Goal: Information Seeking & Learning: Find specific fact

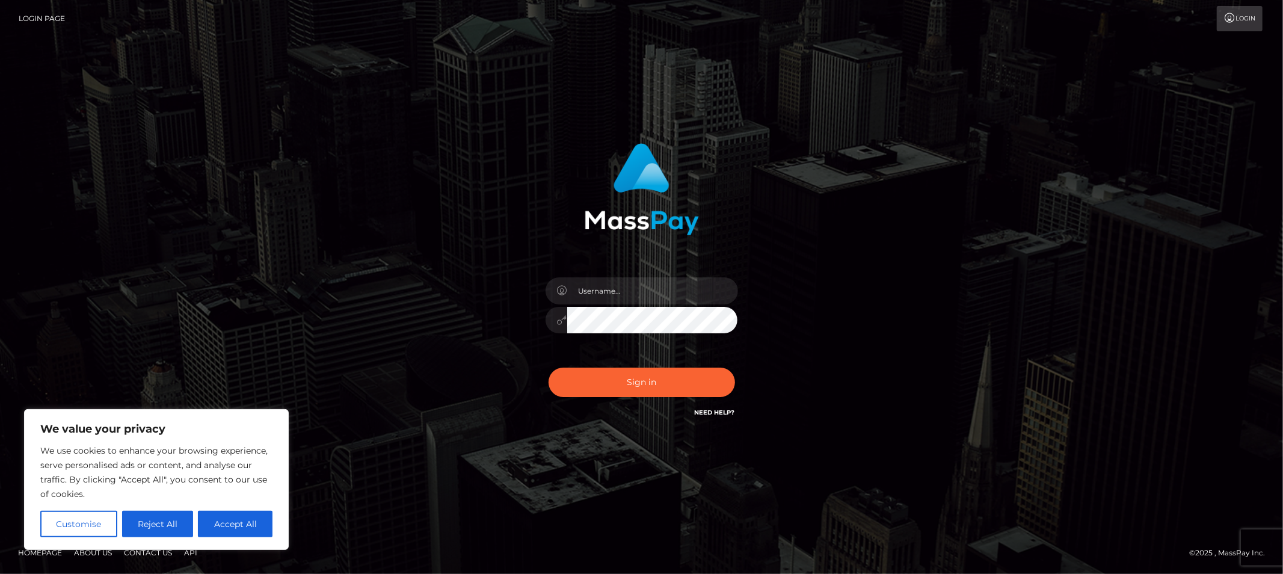
click at [546, 243] on div "Sign in" at bounding box center [642, 281] width 316 height 294
click at [641, 292] on input "text" at bounding box center [652, 290] width 171 height 27
type input "Allyssa"
click at [577, 387] on button "Sign in" at bounding box center [642, 382] width 186 height 29
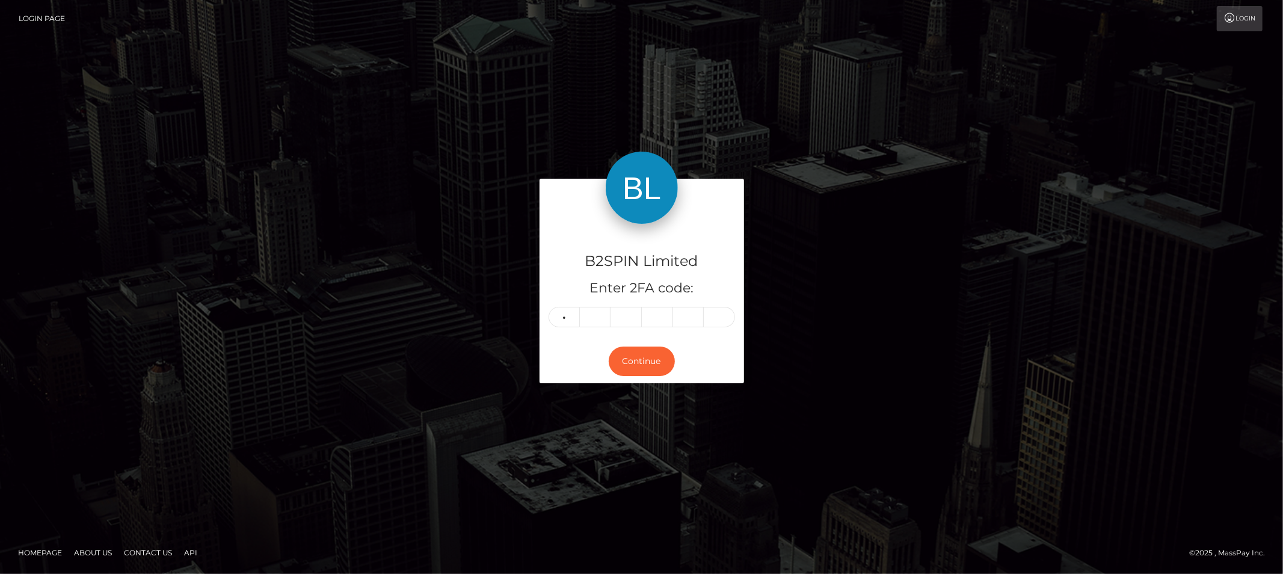
type input "5"
type input "6"
type input "4"
type input "7"
type input "3"
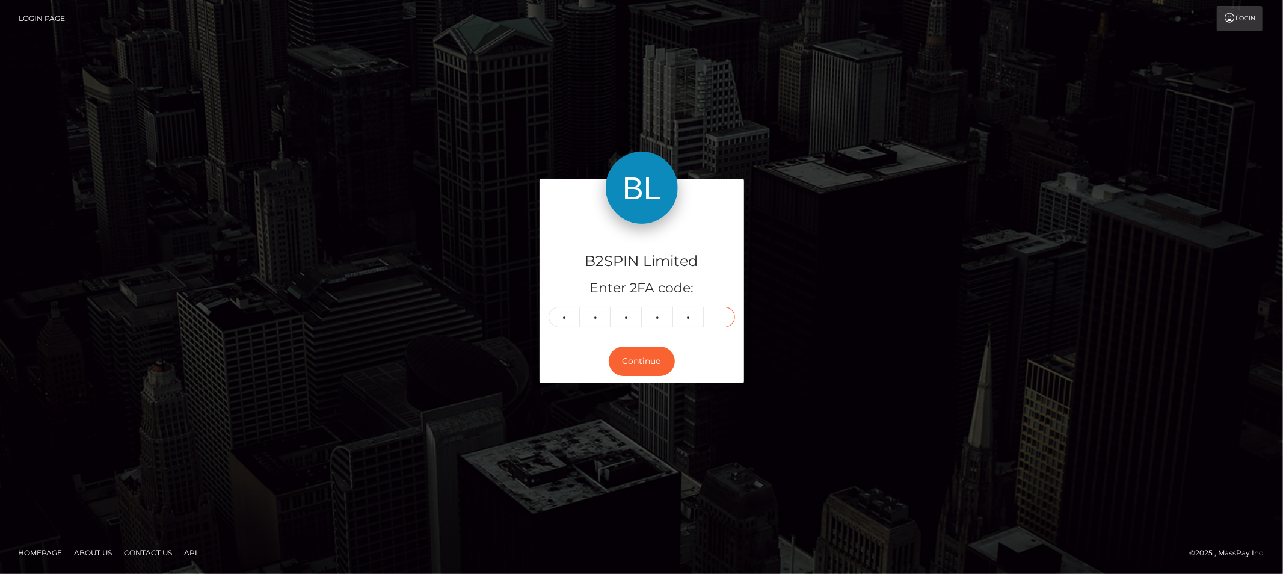
type input "0"
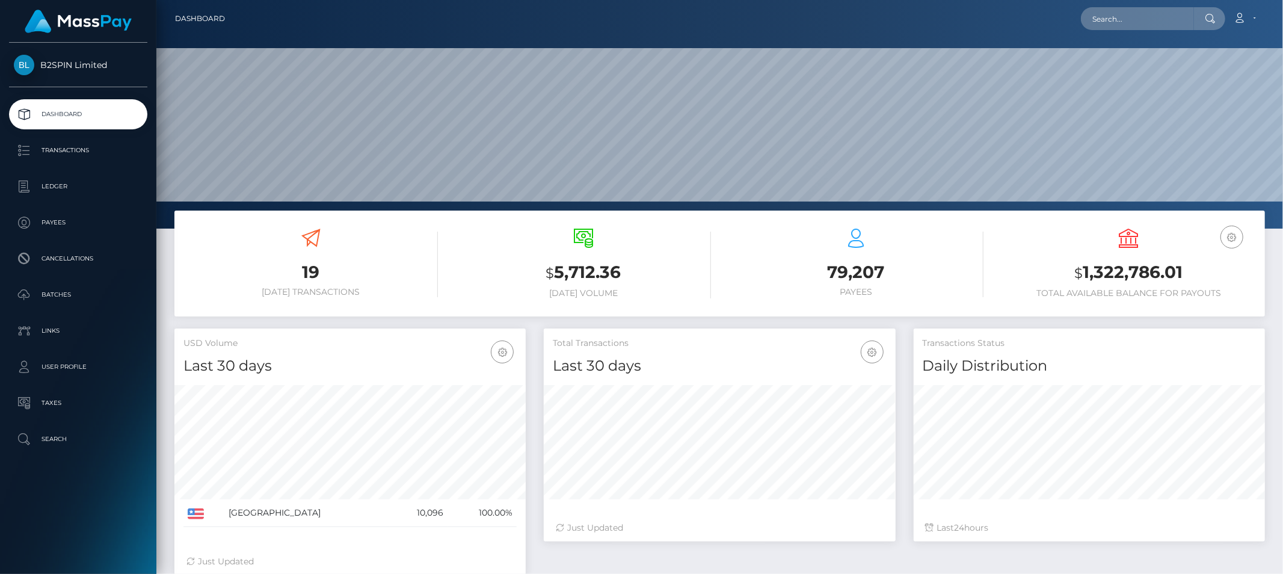
scroll to position [213, 351]
click at [1145, 22] on input "text" at bounding box center [1137, 18] width 113 height 23
paste input "3419643"
type input "3419643"
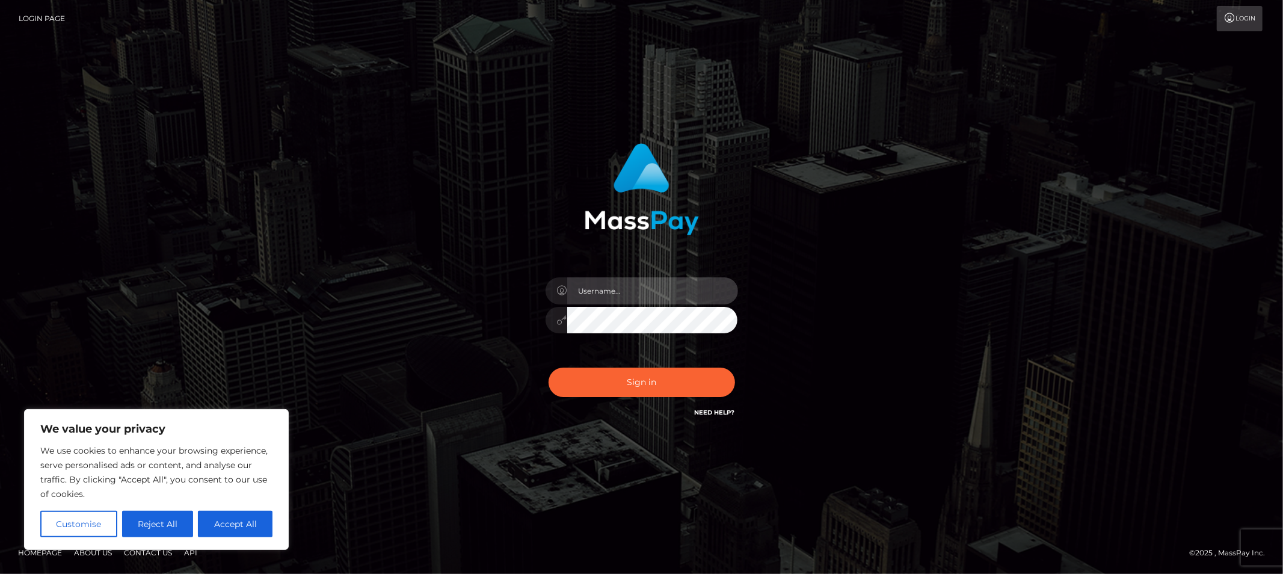
click at [645, 292] on input "text" at bounding box center [652, 290] width 171 height 27
type input "Allyssa"
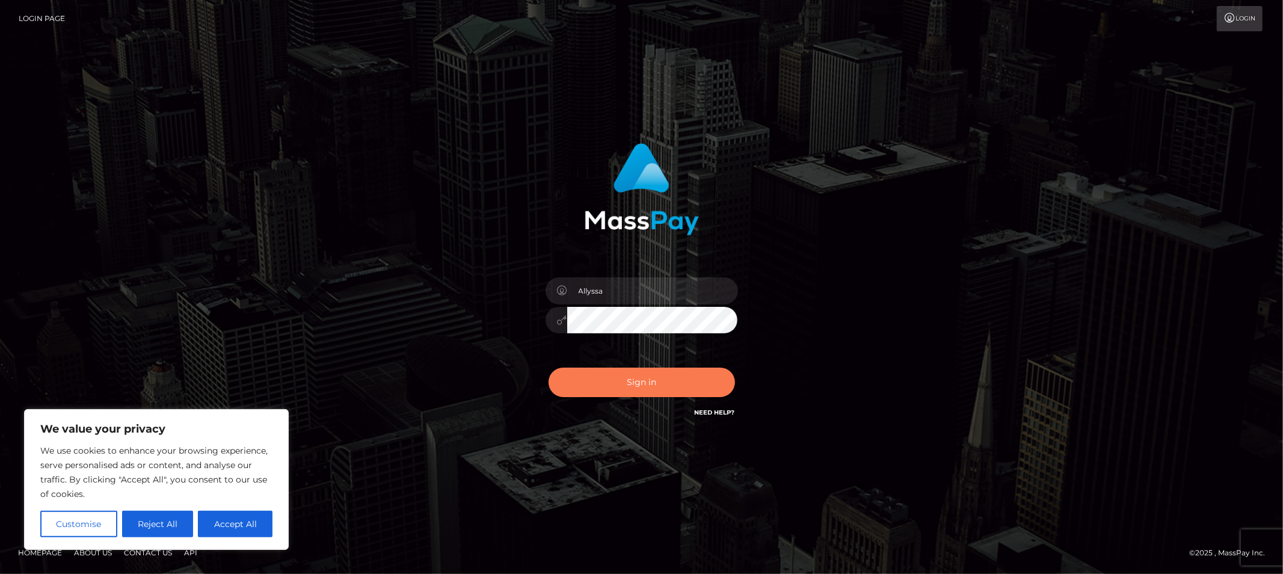
click at [586, 383] on button "Sign in" at bounding box center [642, 382] width 186 height 29
click at [591, 275] on div at bounding box center [642, 314] width 211 height 92
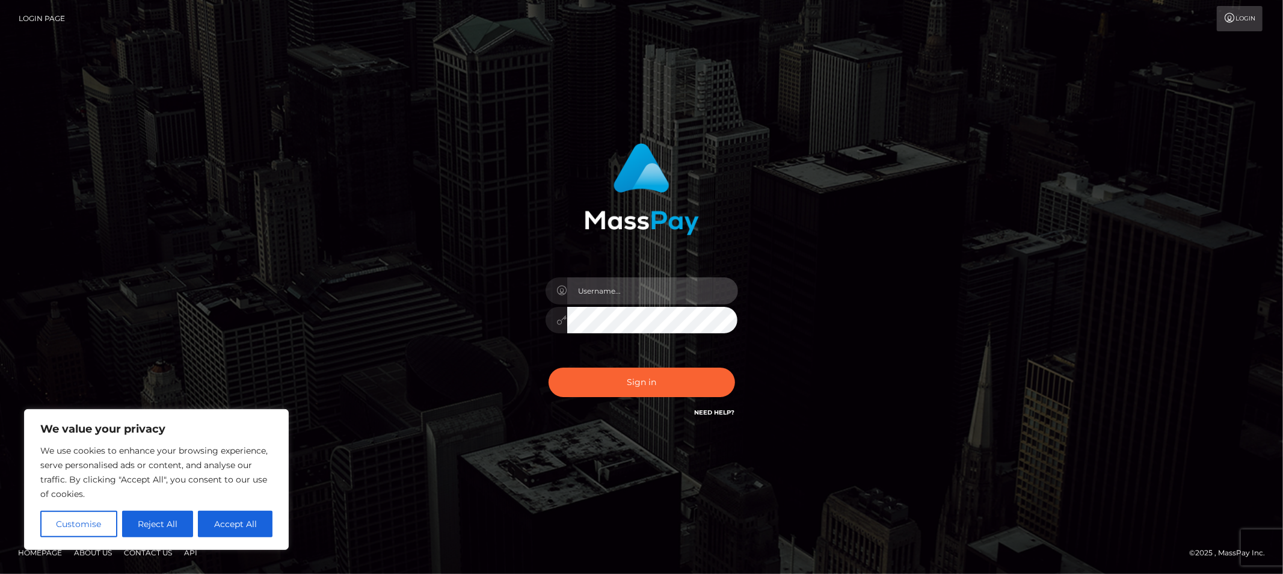
click at [593, 286] on input "text" at bounding box center [652, 290] width 171 height 27
type input "Allyssa"
click at [675, 360] on div "Sign in Need Help?" at bounding box center [642, 387] width 211 height 54
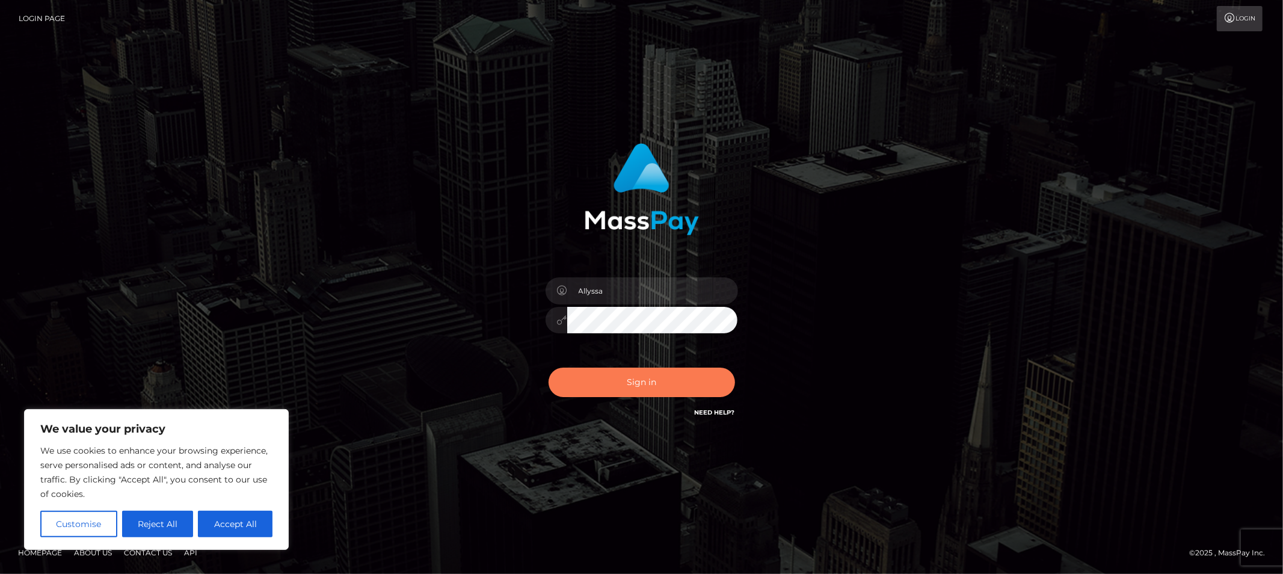
click at [654, 390] on button "Sign in" at bounding box center [642, 382] width 186 height 29
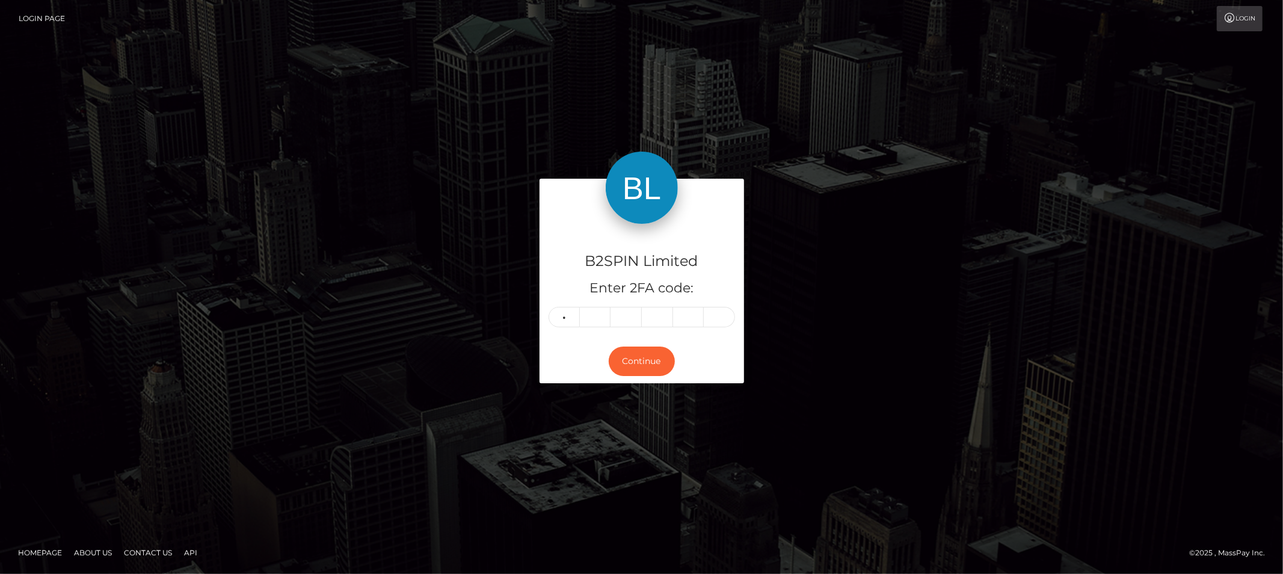
type input "4"
type input "5"
type input "8"
type input "3"
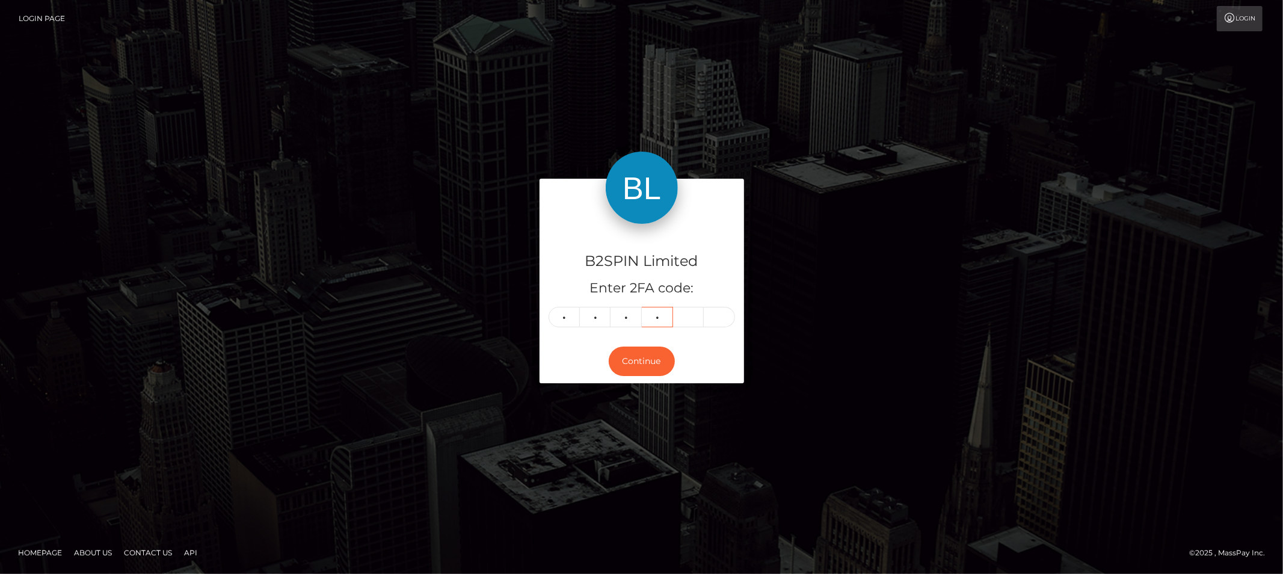
type input "0"
type input "7"
type input "1"
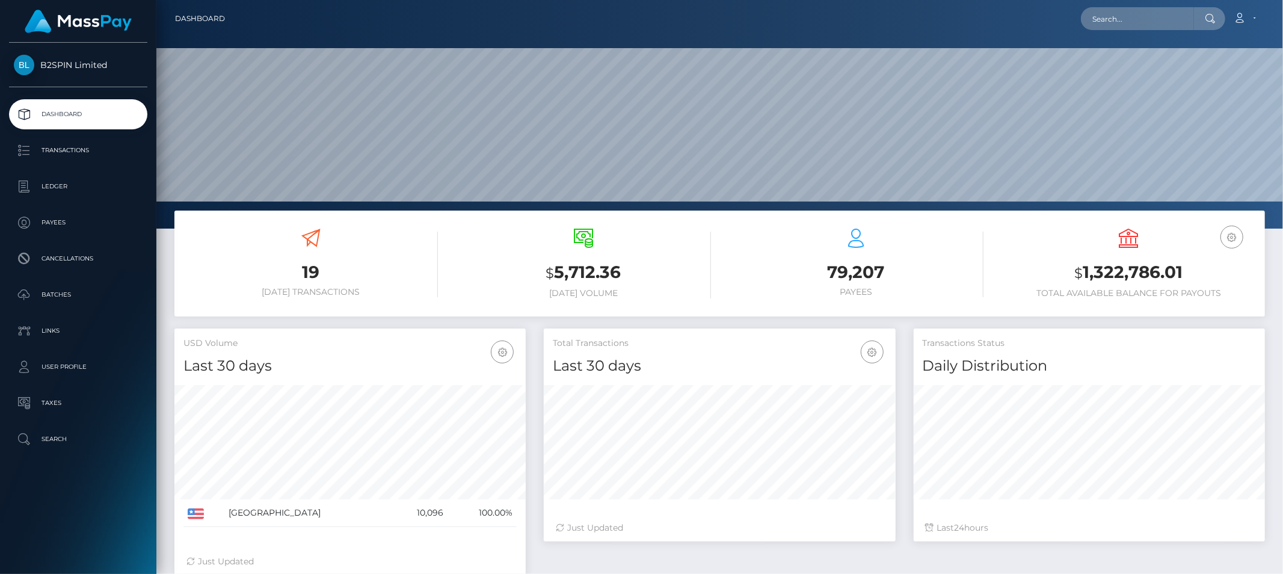
scroll to position [213, 351]
click at [1165, 10] on input "text" at bounding box center [1137, 18] width 113 height 23
paste input "3419643"
click at [1144, 20] on input "3419643" at bounding box center [1137, 18] width 113 height 23
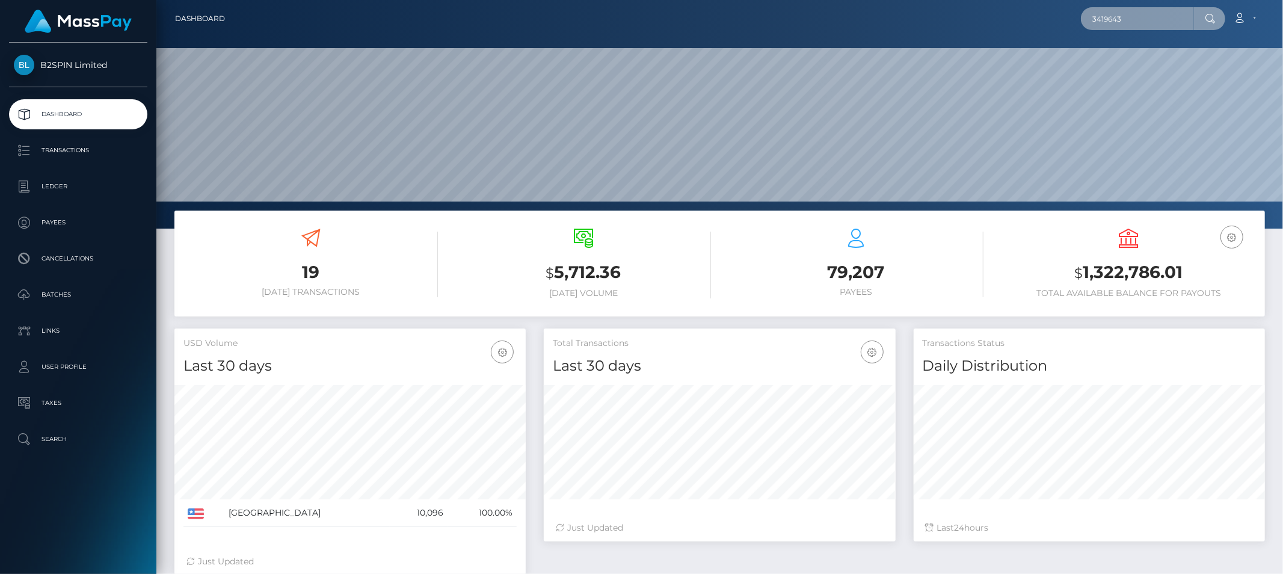
paste input "a69648dc-4e45-4fca-9bea-e2d5bc458676"
type input "a69648dc-4e45-4fca-9bea-e2d5bc458676"
click at [1158, 21] on input "a69648dc-4e45-4fca-9bea-e2d5bc458676" at bounding box center [1137, 18] width 113 height 23
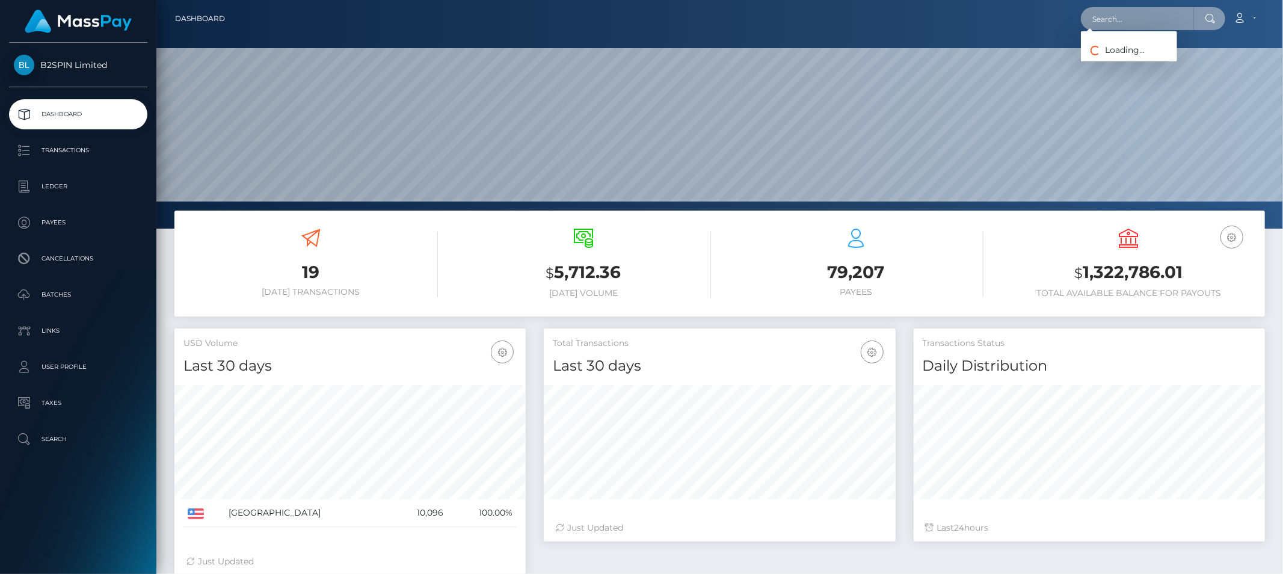
paste input "1498882976"
type input "1498882976"
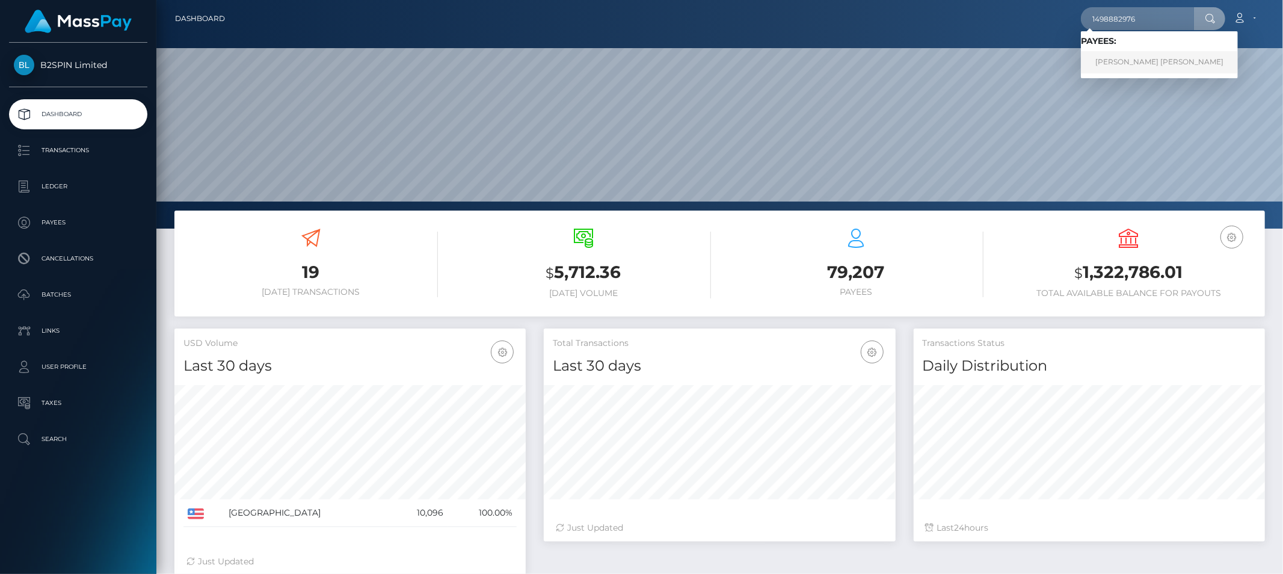
click at [1144, 67] on link "JAMES MICHAEL WILLIAMS" at bounding box center [1159, 62] width 157 height 22
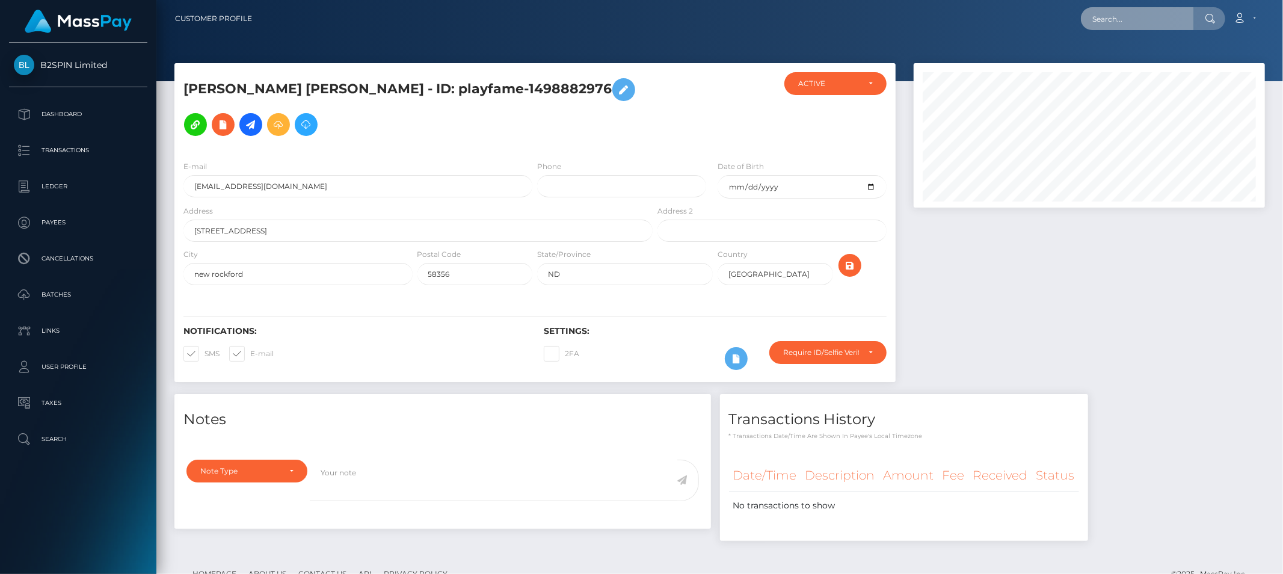
scroll to position [144, 351]
click at [1137, 13] on input "text" at bounding box center [1137, 18] width 113 height 23
paste input "[EMAIL_ADDRESS][DOMAIN_NAME]"
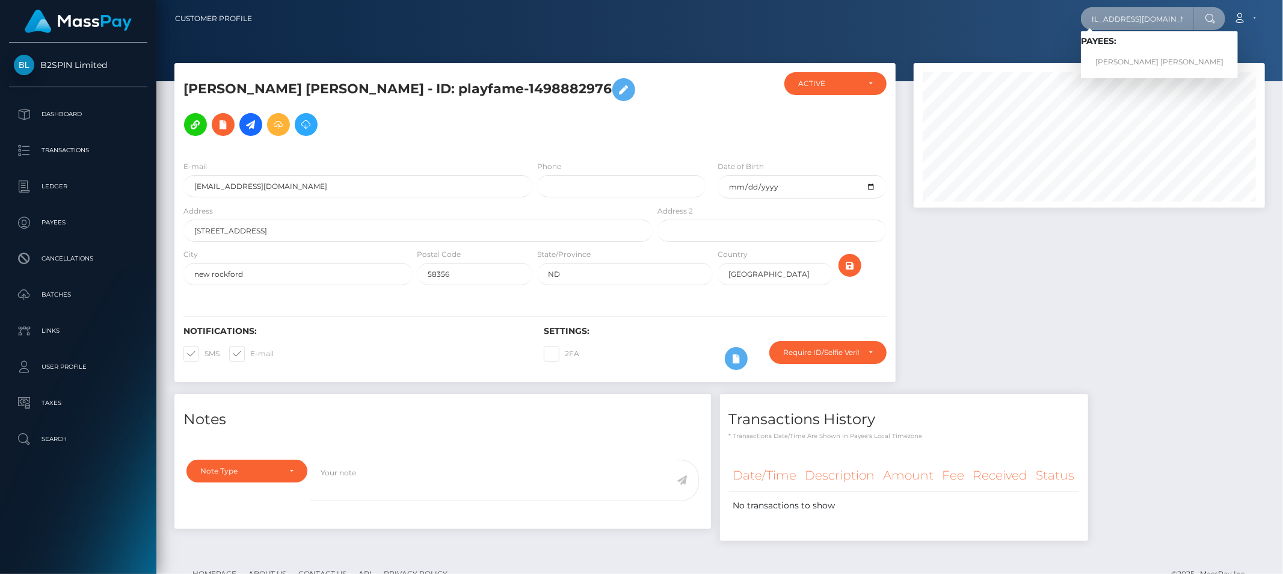
type input "[EMAIL_ADDRESS][DOMAIN_NAME]"
click at [1145, 63] on link "[PERSON_NAME] [PERSON_NAME]" at bounding box center [1159, 62] width 157 height 22
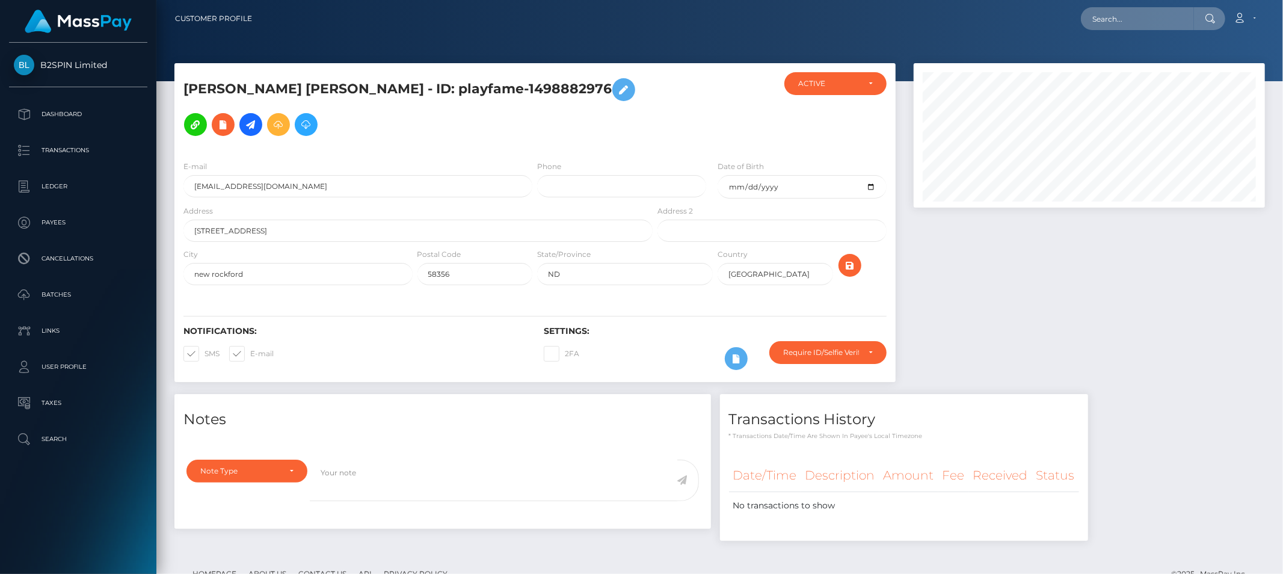
scroll to position [144, 351]
click at [1162, 16] on input "text" at bounding box center [1137, 18] width 113 height 23
paste input "james michael williams"
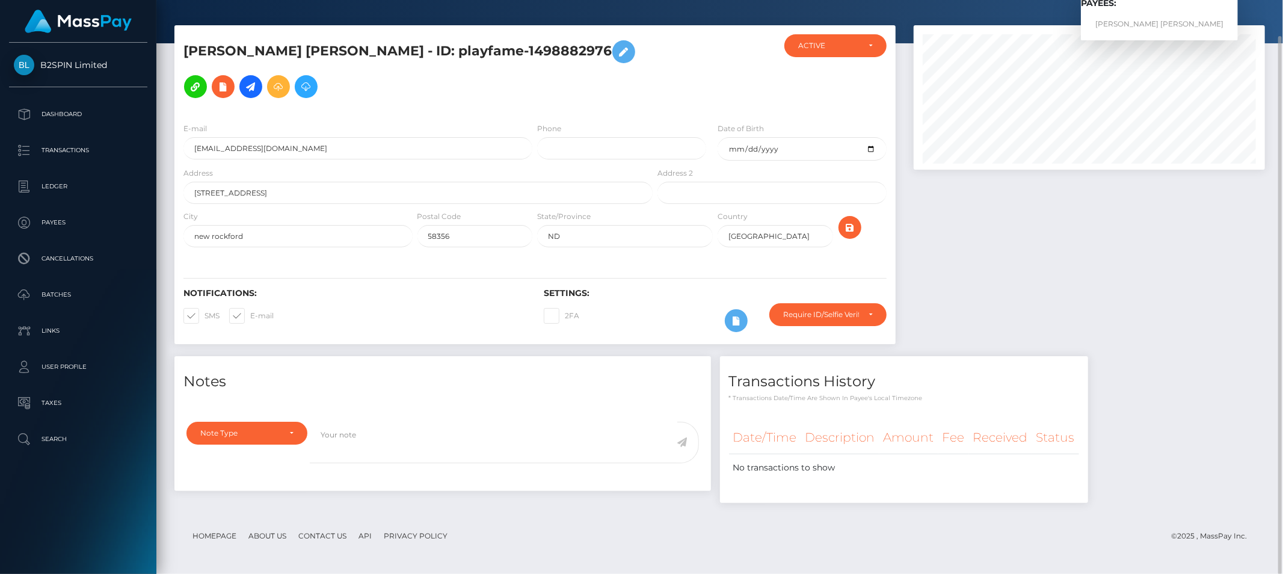
scroll to position [0, 0]
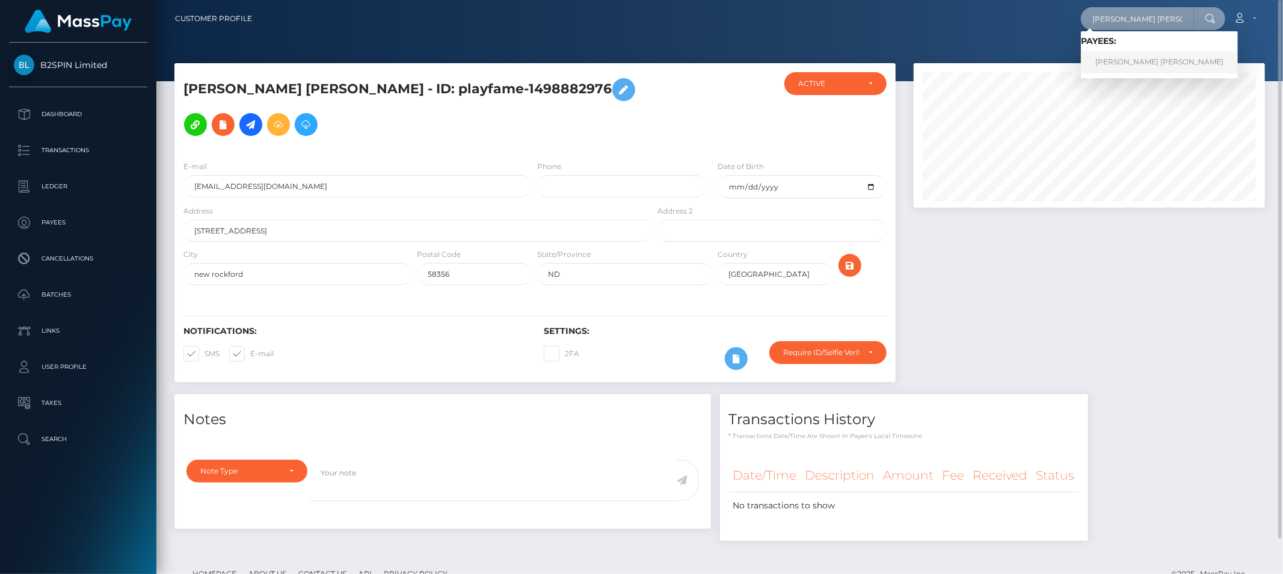
type input "james michael williams"
click at [1142, 61] on link "JAMES MICHAEL WILLIAMS" at bounding box center [1159, 62] width 157 height 22
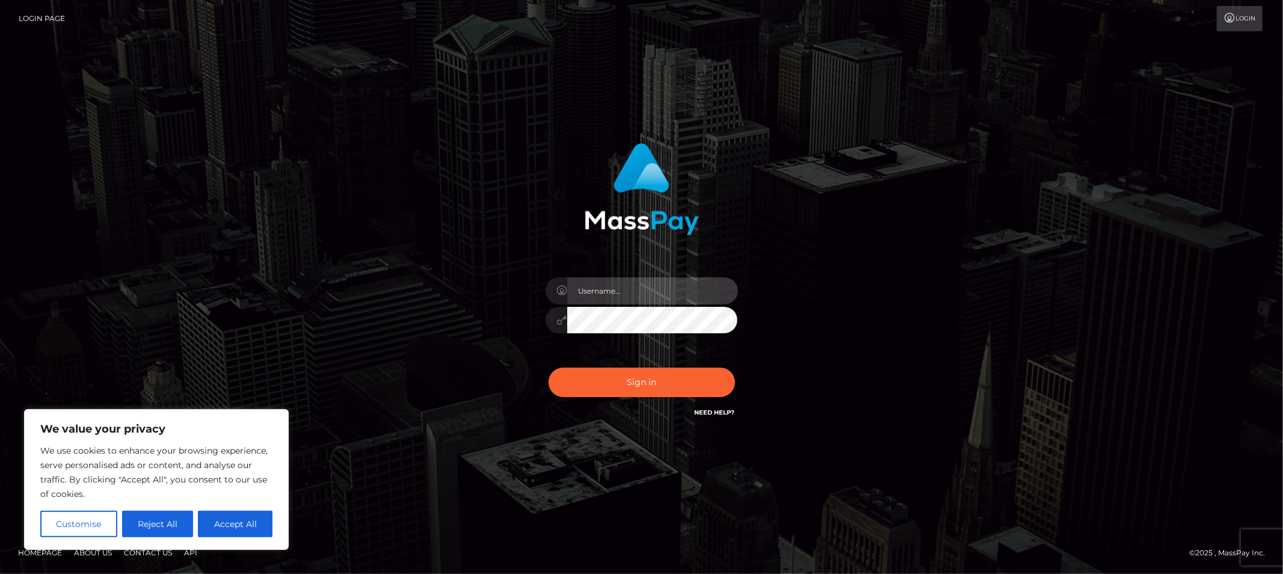
click at [657, 295] on input "text" at bounding box center [652, 290] width 171 height 27
click at [851, 201] on div "Sign in" at bounding box center [642, 287] width 686 height 306
